Goal: Navigation & Orientation: Find specific page/section

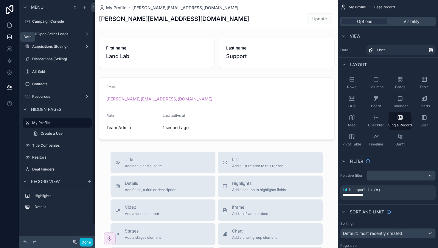
click at [10, 35] on icon at bounding box center [10, 37] width 6 height 6
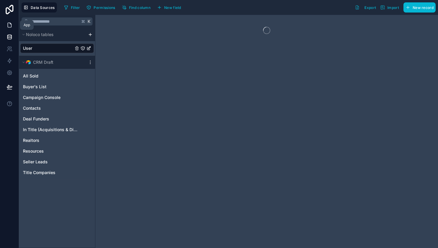
click at [9, 27] on icon at bounding box center [10, 25] width 6 height 6
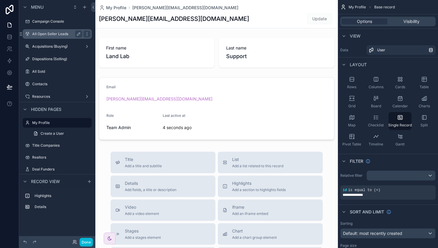
click at [47, 33] on label "All Open Seller Leads" at bounding box center [56, 34] width 48 height 5
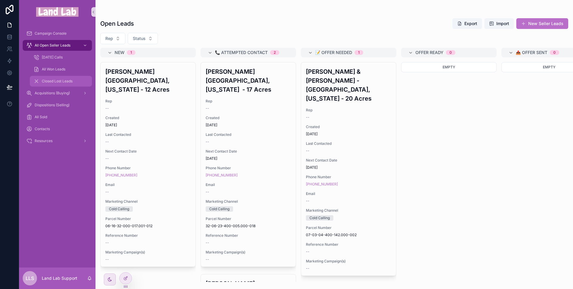
click at [70, 85] on div "Closed Lost Leads" at bounding box center [60, 81] width 55 height 10
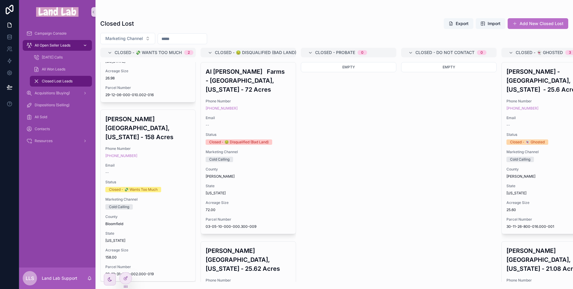
click at [43, 43] on span "All Open Seller Leads" at bounding box center [53, 45] width 36 height 5
